Goal: Task Accomplishment & Management: Manage account settings

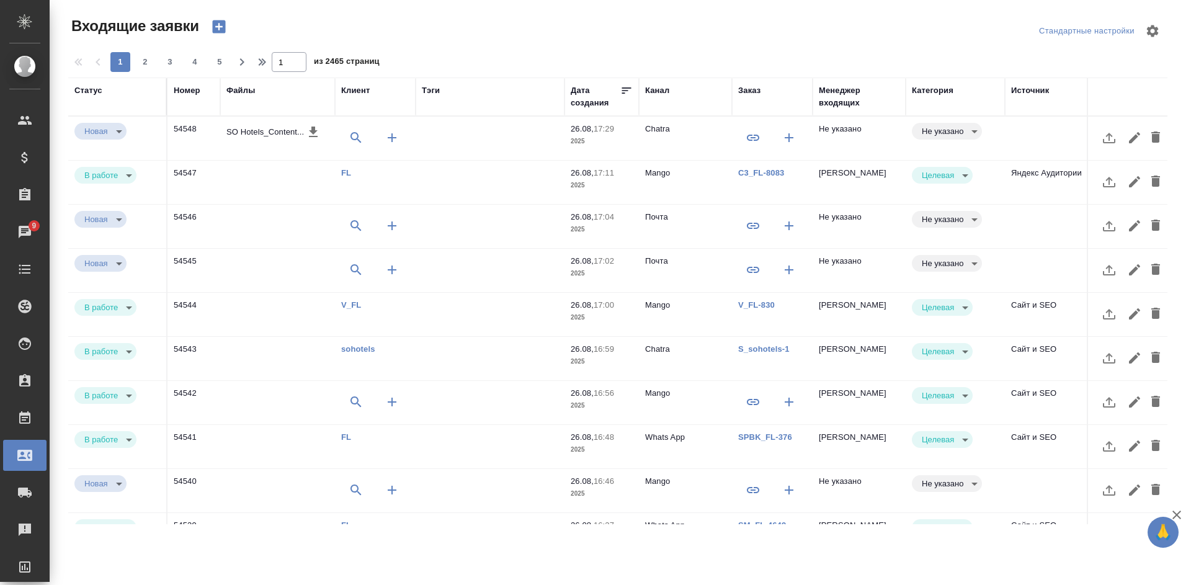
select select "RU"
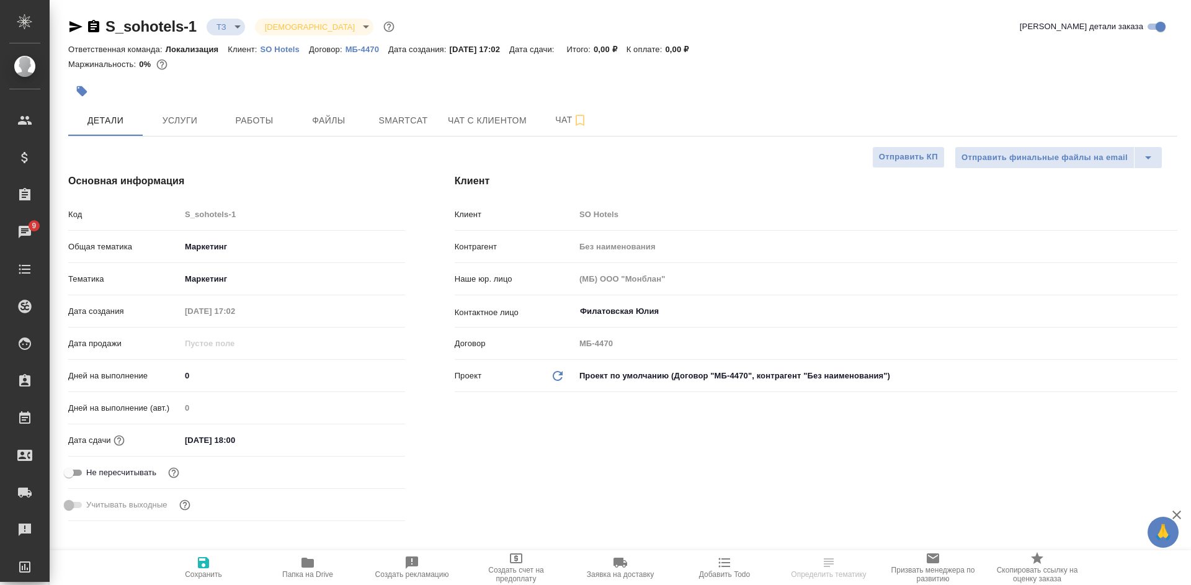
select select "RU"
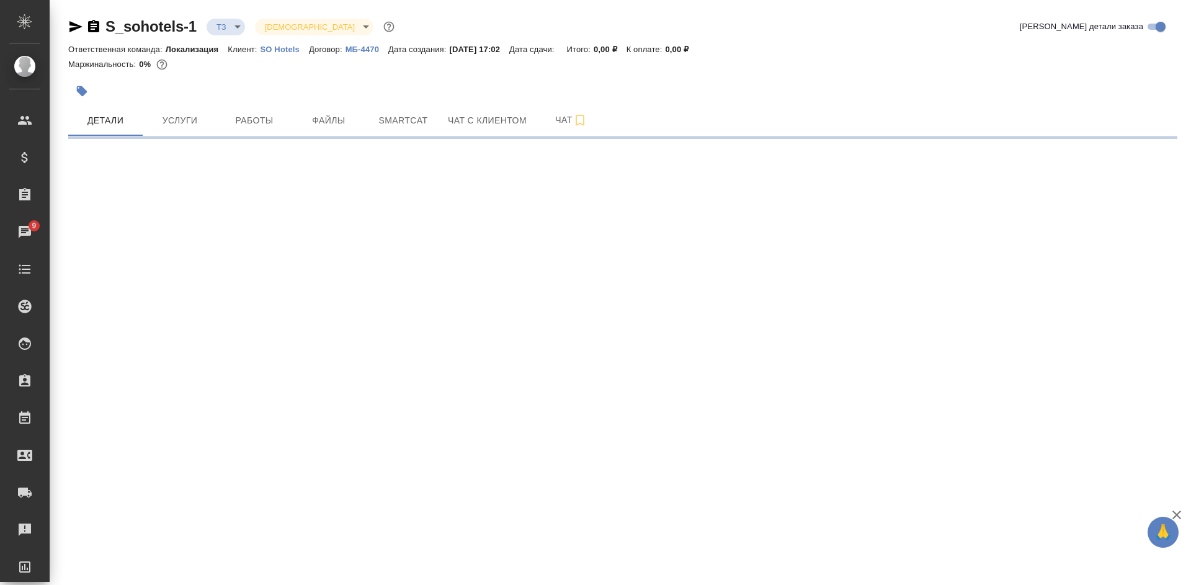
select select "RU"
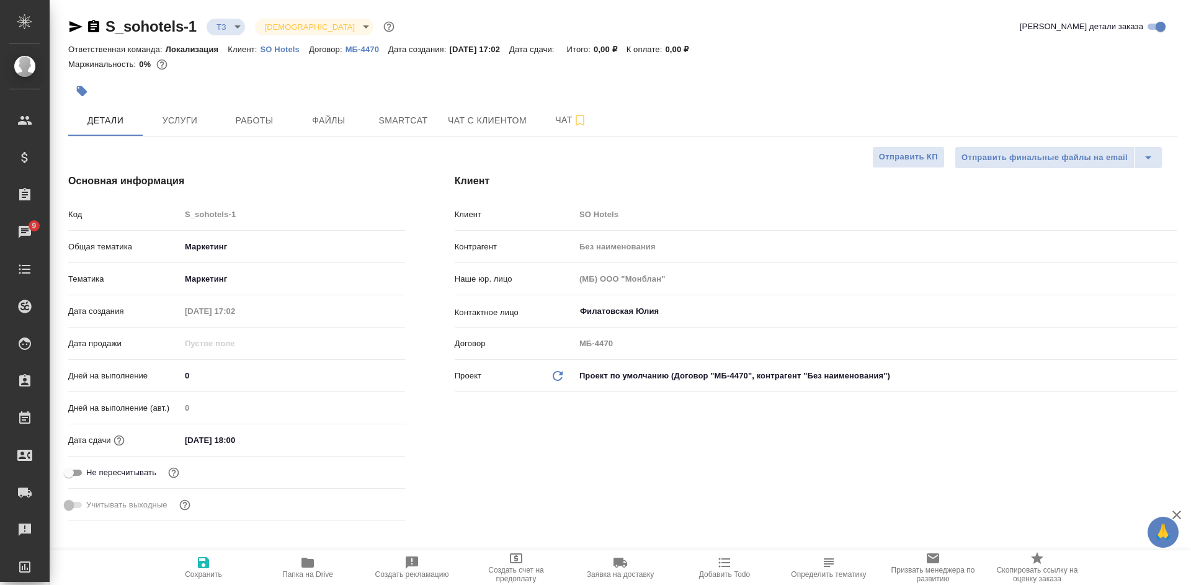
type textarea "x"
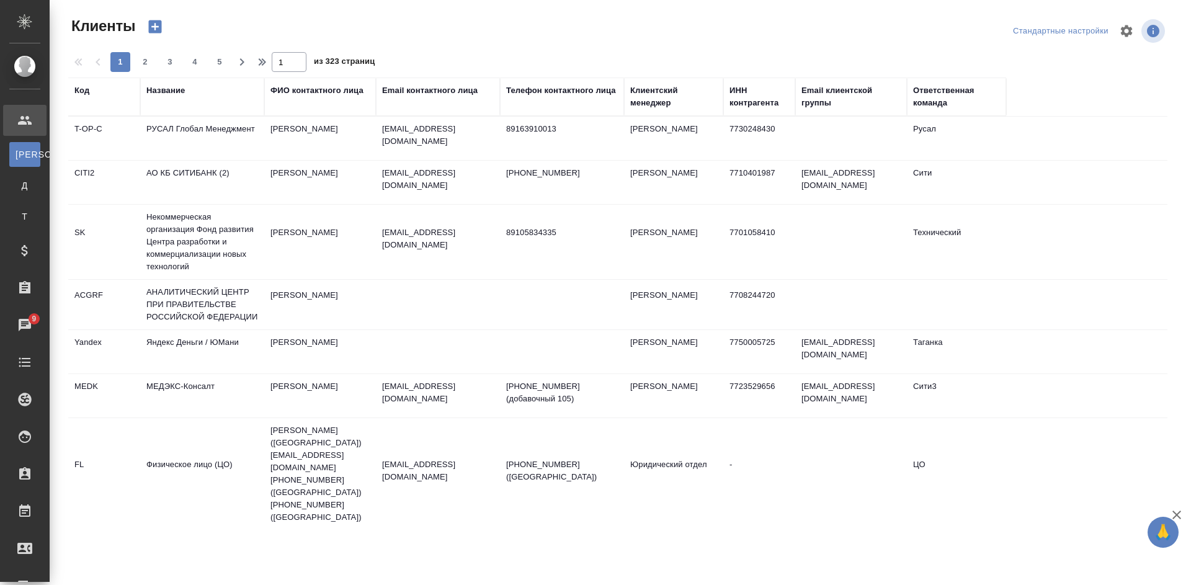
select select "RU"
